Goal: Find specific page/section: Find specific page/section

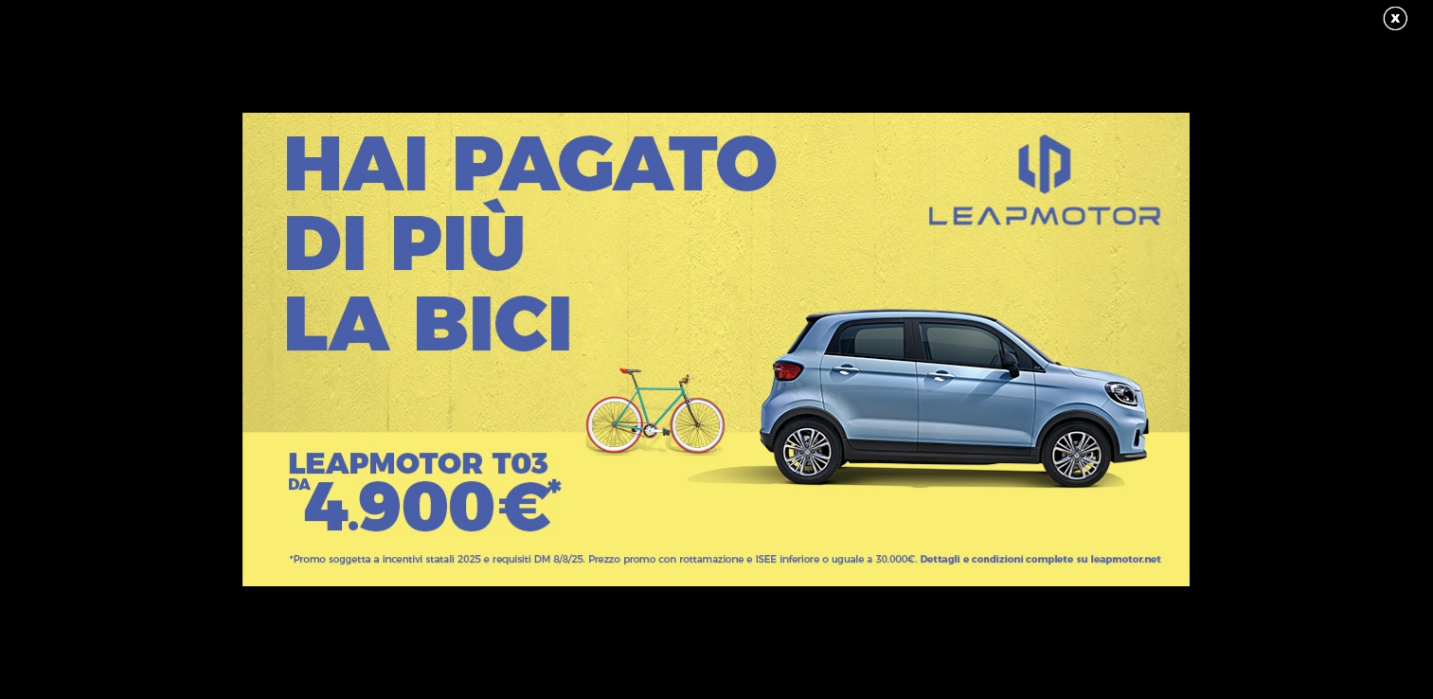
click at [1393, 19] on link at bounding box center [1404, 19] width 47 height 28
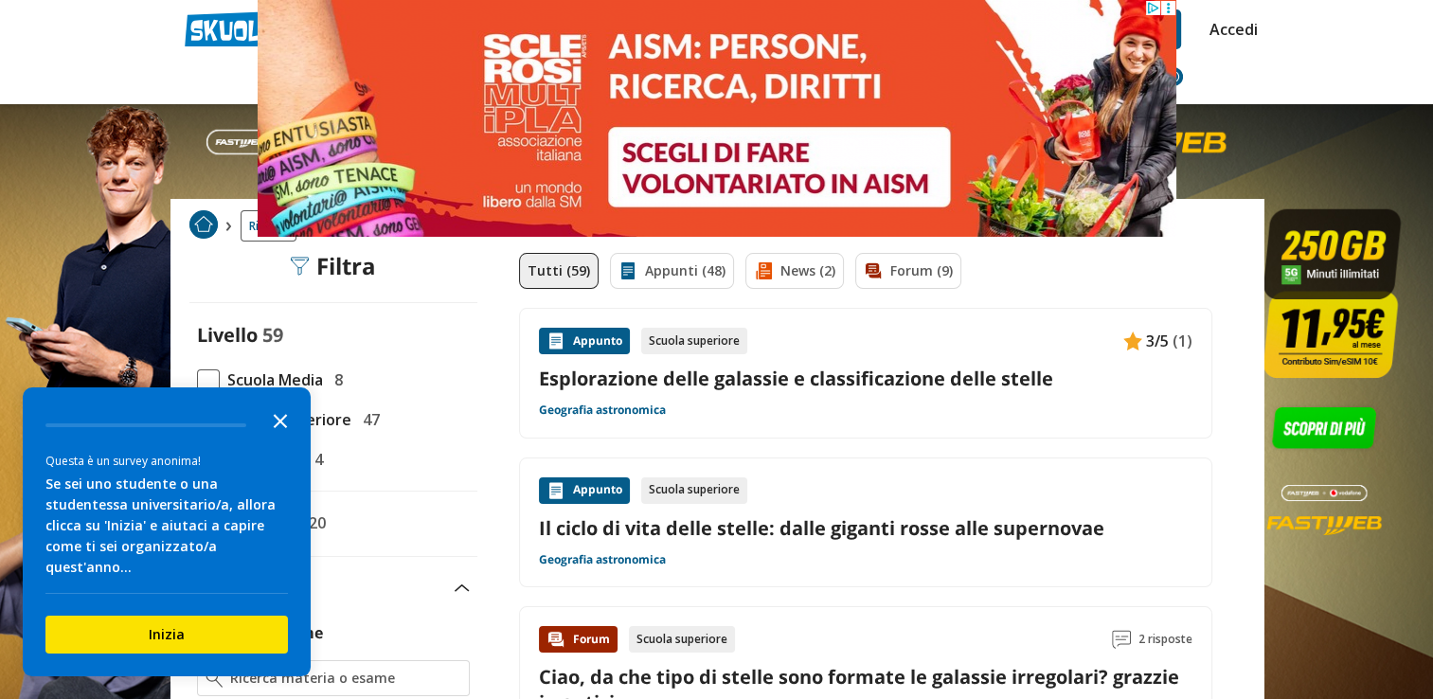
click at [281, 434] on icon "Close the survey" at bounding box center [280, 420] width 38 height 38
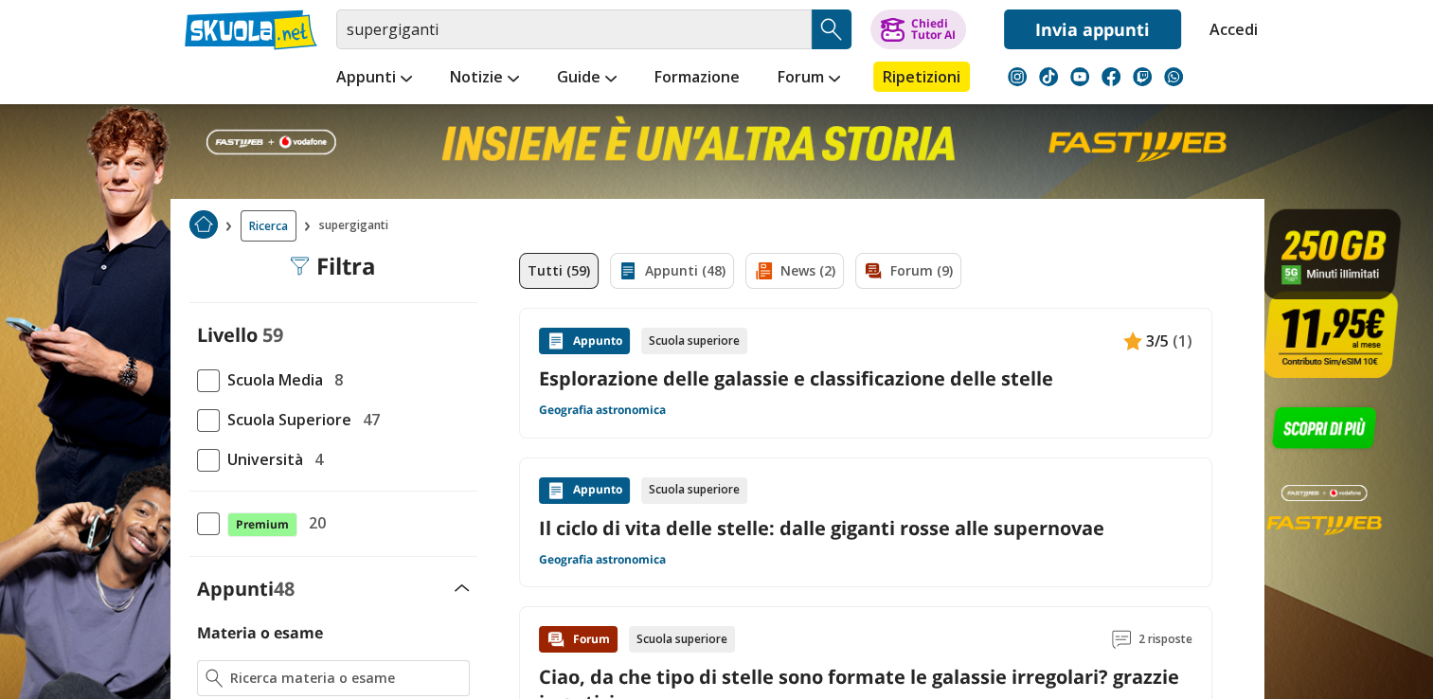
click at [202, 428] on span at bounding box center [208, 420] width 23 height 23
click at [197, 419] on input "Scuola Superiore 47" at bounding box center [197, 419] width 0 height 0
